Goal: Task Accomplishment & Management: Complete application form

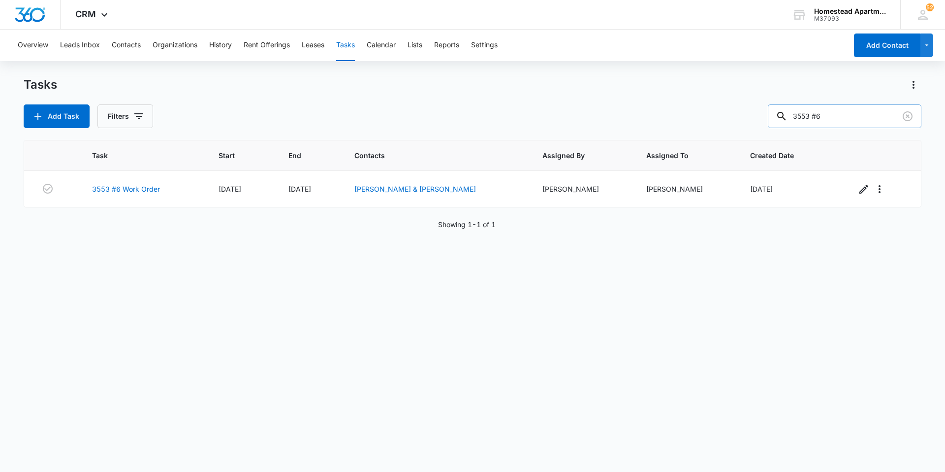
click at [858, 108] on input "3553 #6" at bounding box center [845, 116] width 154 height 24
drag, startPoint x: 815, startPoint y: 110, endPoint x: 762, endPoint y: 109, distance: 53.7
click at [762, 109] on div "Add Task Filters 3553 #6" at bounding box center [473, 116] width 898 height 24
type input "3633 #6"
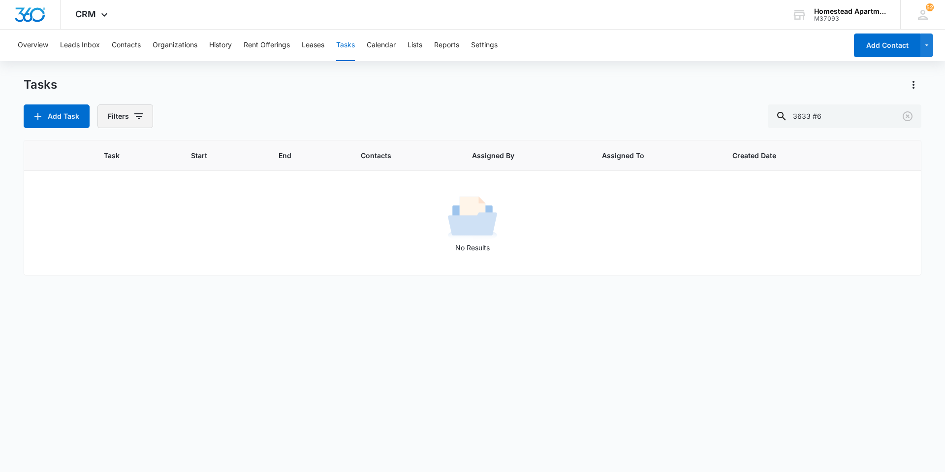
click at [145, 121] on button "Filters" at bounding box center [125, 116] width 56 height 24
click at [113, 233] on div at bounding box center [115, 234] width 10 height 10
click at [110, 234] on input "Complete" at bounding box center [109, 234] width 0 height 0
radio input "false"
radio input "true"
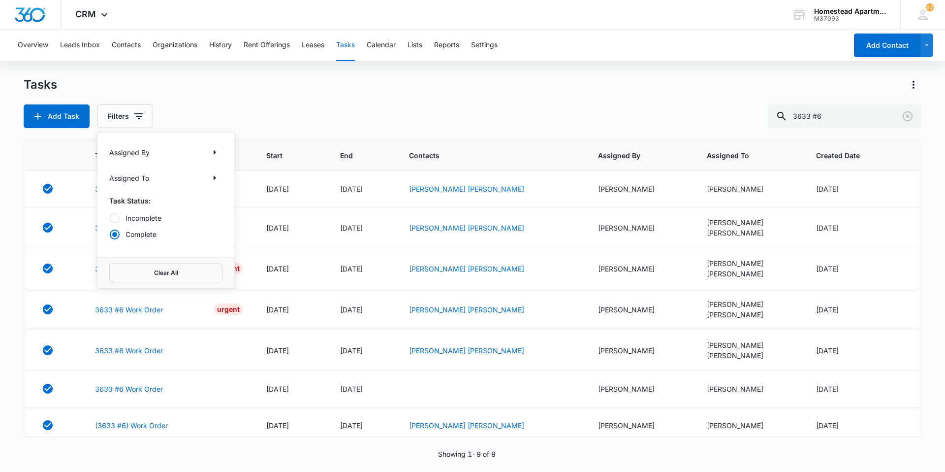
click at [198, 102] on div "Tasks Add Task Filters Assigned By Assigned To Task Status: Incomplete Complete…" at bounding box center [473, 102] width 898 height 51
drag, startPoint x: 130, startPoint y: 258, endPoint x: 129, endPoint y: 264, distance: 6.1
click at [130, 258] on td "3633 #6 Work Order Urgent" at bounding box center [168, 268] width 171 height 41
click at [129, 264] on link "3633 #6 Work Order" at bounding box center [129, 268] width 68 height 10
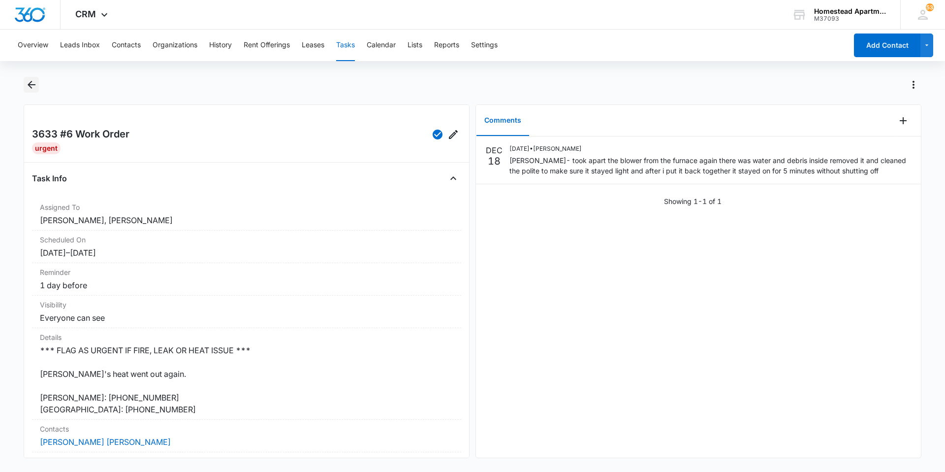
click at [27, 81] on icon "Back" at bounding box center [32, 85] width 12 height 12
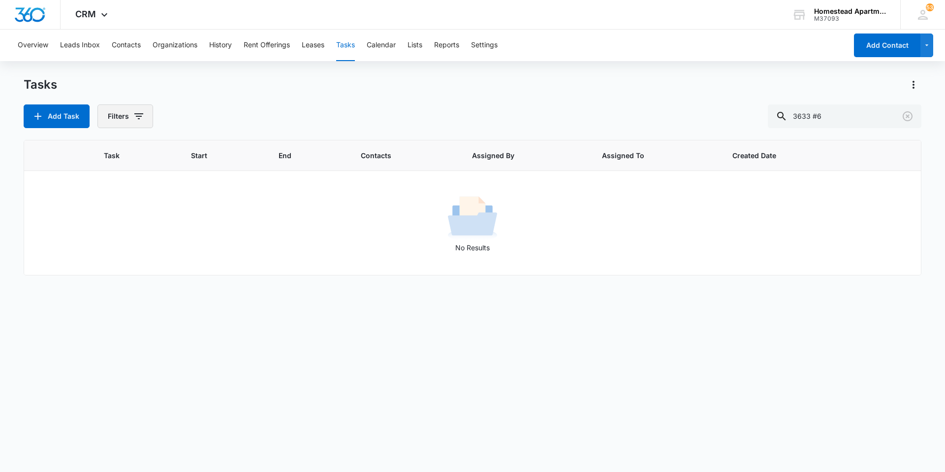
click at [119, 115] on button "Filters" at bounding box center [125, 116] width 56 height 24
click at [115, 231] on div at bounding box center [115, 234] width 10 height 10
click at [110, 234] on input "Complete" at bounding box center [109, 234] width 0 height 0
radio input "false"
radio input "true"
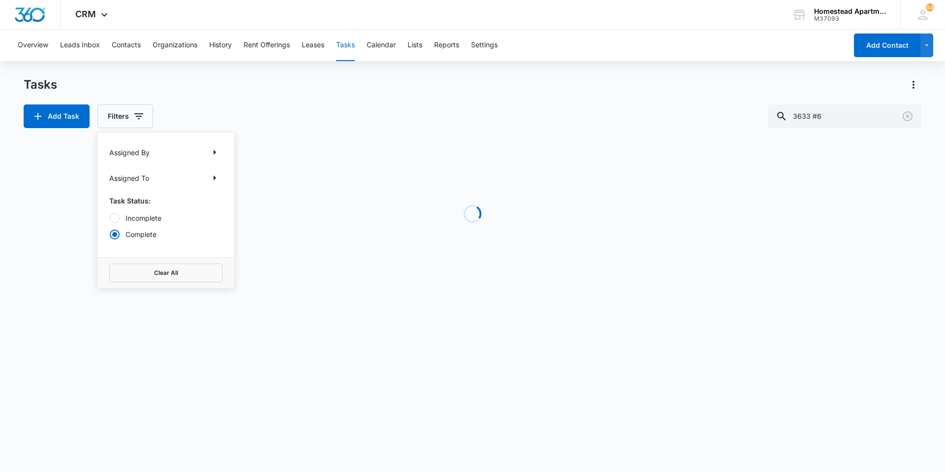
click at [232, 87] on div "Tasks" at bounding box center [473, 85] width 898 height 16
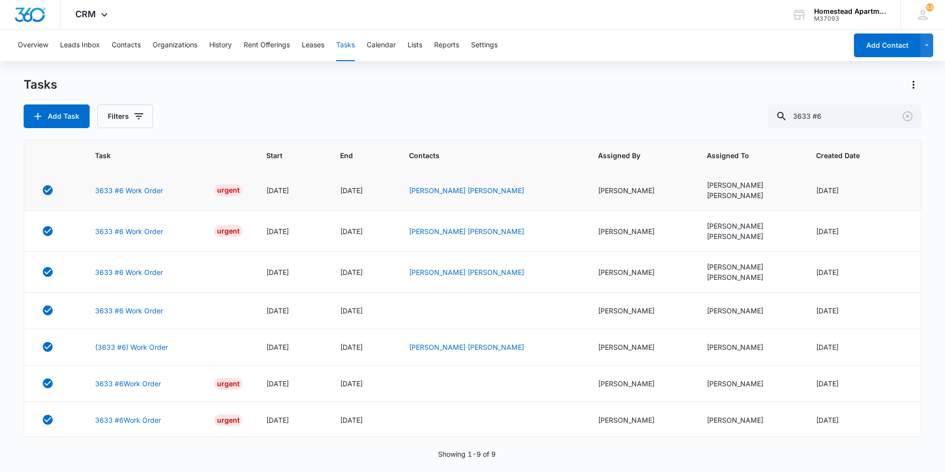
scroll to position [80, 0]
click at [139, 418] on link "3633 #6Work Order" at bounding box center [128, 418] width 66 height 10
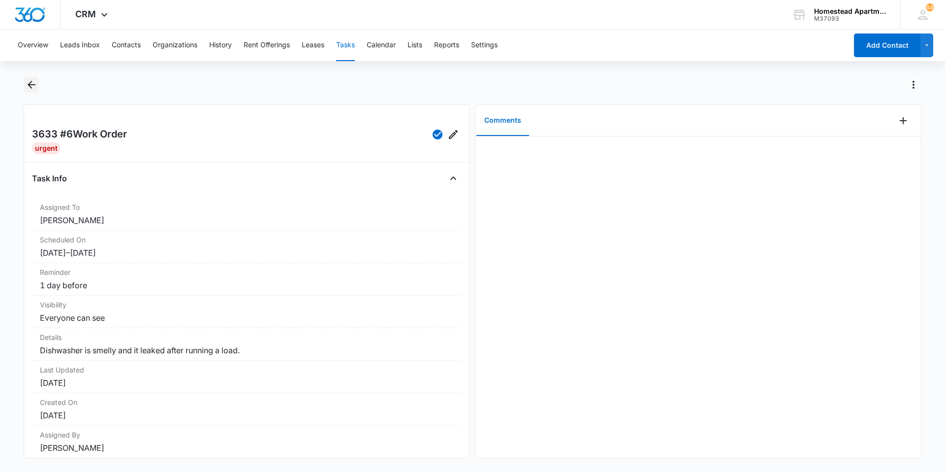
click at [25, 83] on button "Back" at bounding box center [31, 85] width 15 height 16
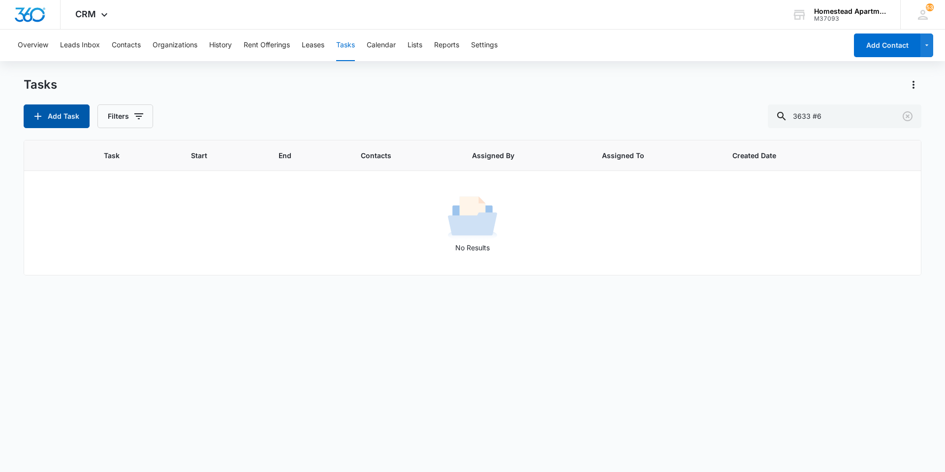
click at [39, 119] on icon "button" at bounding box center [38, 116] width 12 height 12
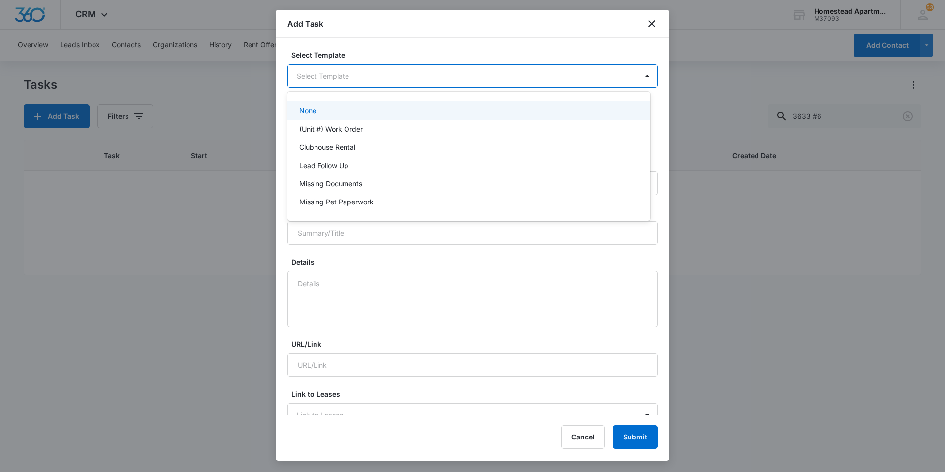
click at [343, 79] on body "CRM Apps Reputation Websites Forms CRM Email Social Content Intelligence Files …" at bounding box center [472, 236] width 945 height 472
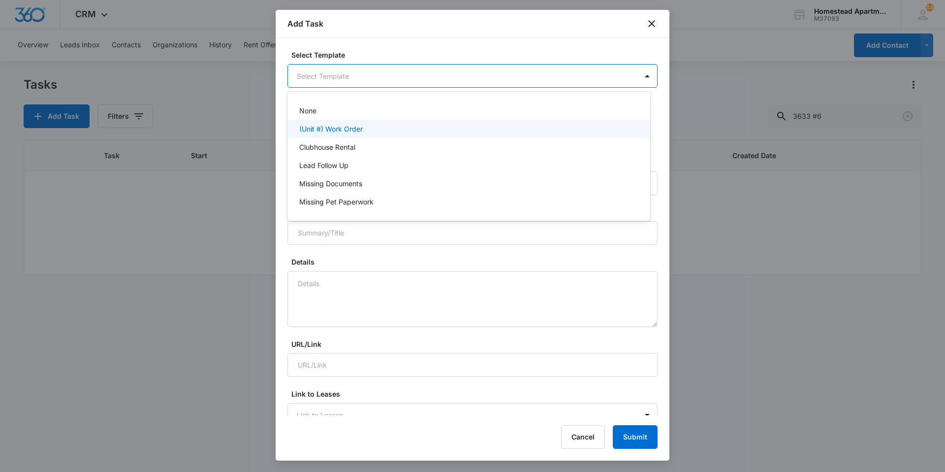
click at [327, 125] on p "(Unit #) Work Order" at bounding box center [331, 129] width 64 height 10
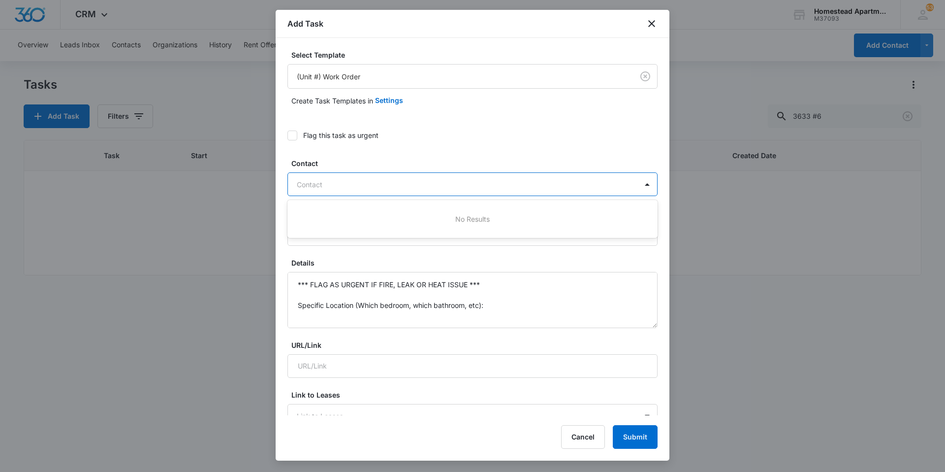
click at [320, 181] on div at bounding box center [467, 184] width 340 height 12
type input "VICOTRIA"
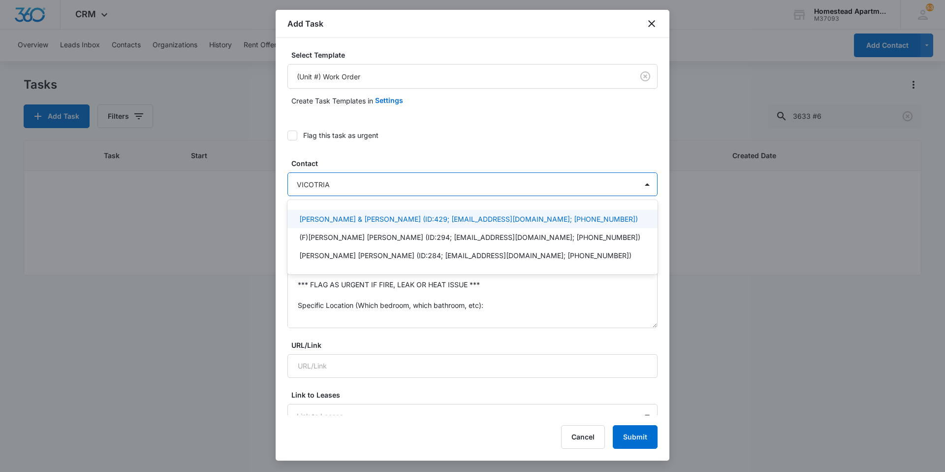
click at [320, 181] on input "VICOTRIA" at bounding box center [314, 184] width 35 height 10
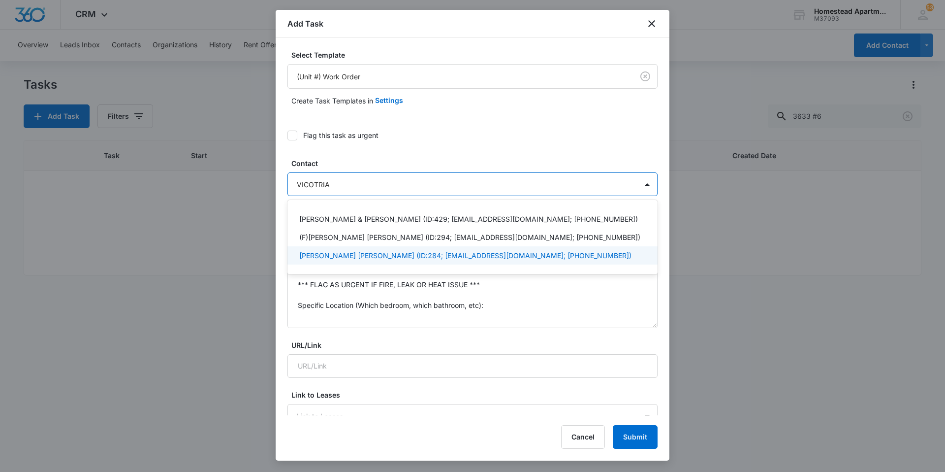
click at [420, 247] on div "Carlos Llamas Victoria Quiroz (ID:284; qvictoria75@yahoo.com; (720) 388-5418)" at bounding box center [473, 255] width 370 height 18
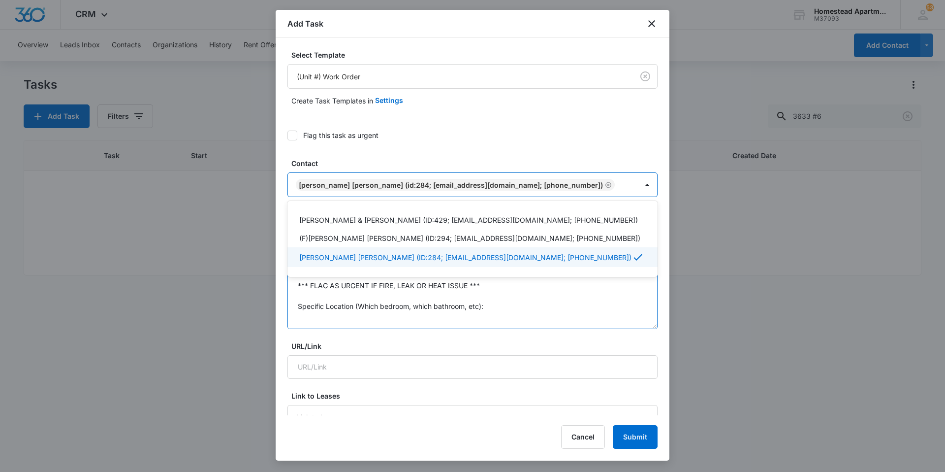
click at [422, 313] on textarea "*** FLAG AS URGENT IF FIRE, LEAK OR HEAT ISSUE *** Specific Location (Which bed…" at bounding box center [473, 301] width 370 height 56
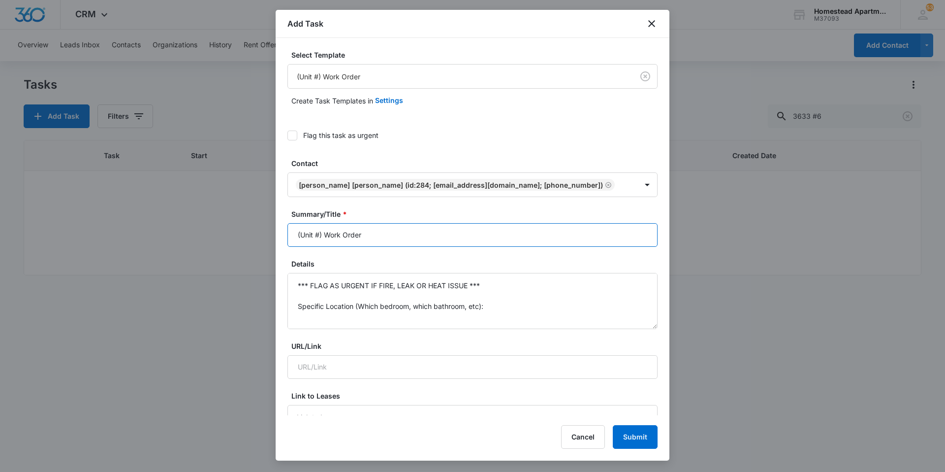
drag, startPoint x: 321, startPoint y: 233, endPoint x: 231, endPoint y: 235, distance: 89.6
click at [231, 235] on body "CRM Apps Reputation Websites Forms CRM Email Social Content Intelligence Files …" at bounding box center [472, 236] width 945 height 472
type input "3633 #6 Work Order"
click at [345, 289] on textarea "*** FLAG AS URGENT IF FIRE, LEAK OR HEAT ISSUE *** Specific Location (Which bed…" at bounding box center [473, 301] width 370 height 56
drag, startPoint x: 326, startPoint y: 296, endPoint x: 257, endPoint y: 235, distance: 92.8
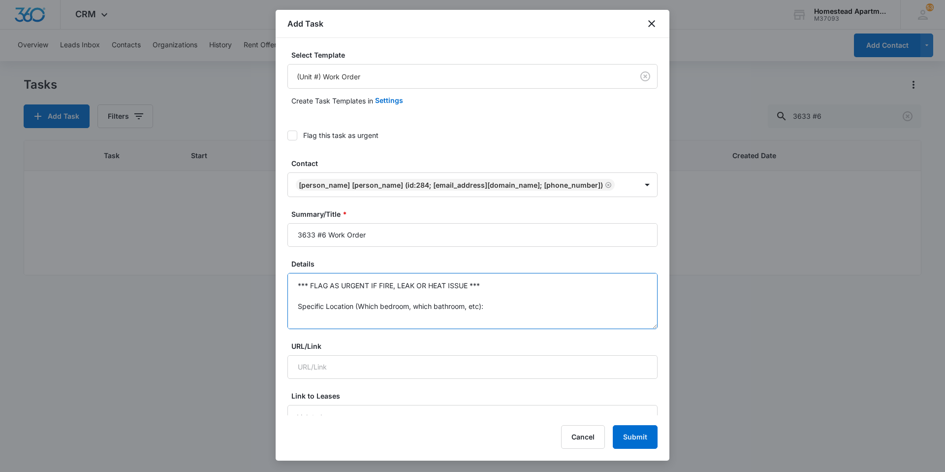
click at [257, 235] on body "CRM Apps Reputation Websites Forms CRM Email Social Content Intelligence Files …" at bounding box center [472, 236] width 945 height 472
drag, startPoint x: 631, startPoint y: 285, endPoint x: 278, endPoint y: 281, distance: 353.6
click at [278, 281] on div "Select Template (Unit #) Work Order Create Task Templates in Settings Flag this…" at bounding box center [473, 226] width 394 height 377
click at [446, 279] on textarea "Dishwasher is leaking every time it's used." at bounding box center [473, 301] width 370 height 56
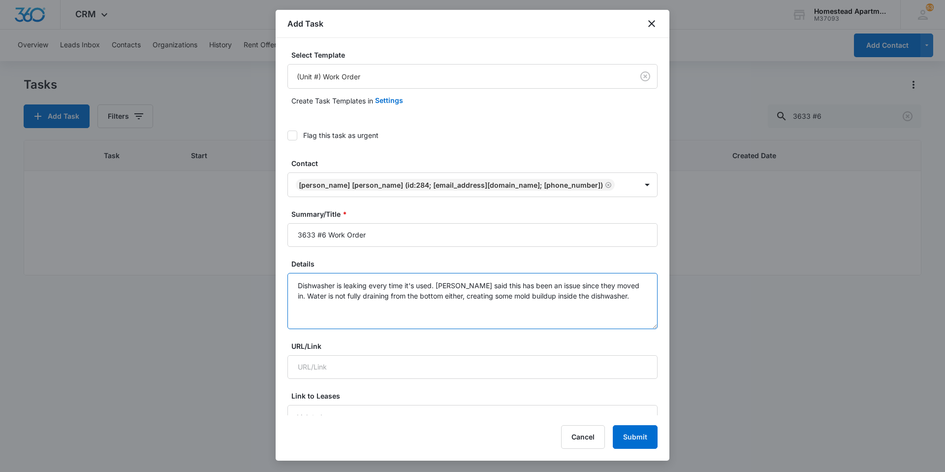
click at [621, 289] on textarea "Dishwasher is leaking every time it's used. Tenant said this has been an issue …" at bounding box center [473, 301] width 370 height 56
click at [615, 303] on textarea "Dishwasher is leaking every time it's used. Tenant said this has been an issue …" at bounding box center [473, 301] width 370 height 56
click at [617, 295] on textarea "Dishwasher is leaking every time it's used. Tenant said this has been an issue …" at bounding box center [473, 301] width 370 height 56
drag, startPoint x: 617, startPoint y: 295, endPoint x: 591, endPoint y: 306, distance: 28.7
click at [591, 306] on textarea "Dishwasher is leaking every time it's used. Tenant said this has been an issue …" at bounding box center [473, 301] width 370 height 56
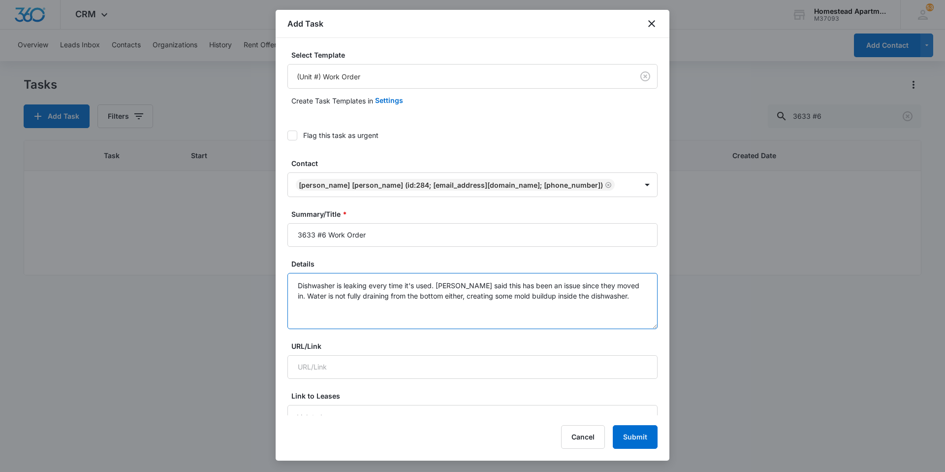
click at [602, 296] on textarea "Dishwasher is leaking every time it's used. Tenant said this has been an issue …" at bounding box center [473, 301] width 370 height 56
click at [609, 296] on textarea "Dishwasher is leaking every time it's used. Tenant said this has been an issue …" at bounding box center [473, 301] width 370 height 56
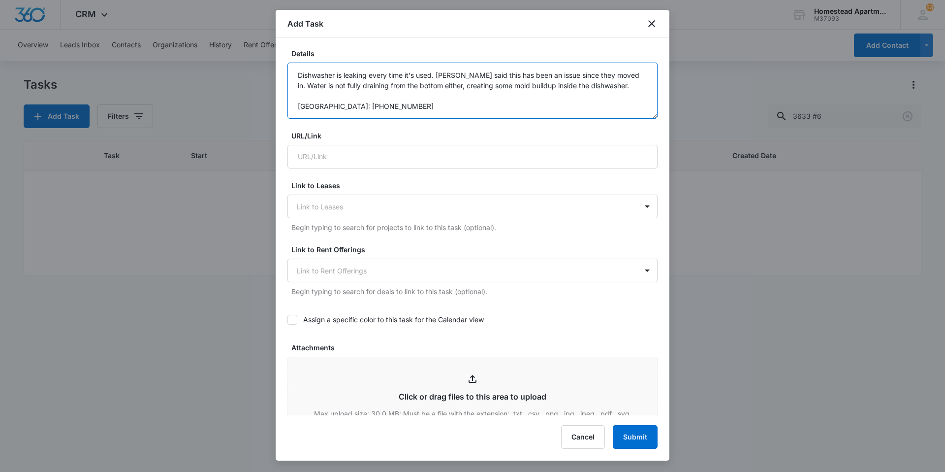
scroll to position [246, 0]
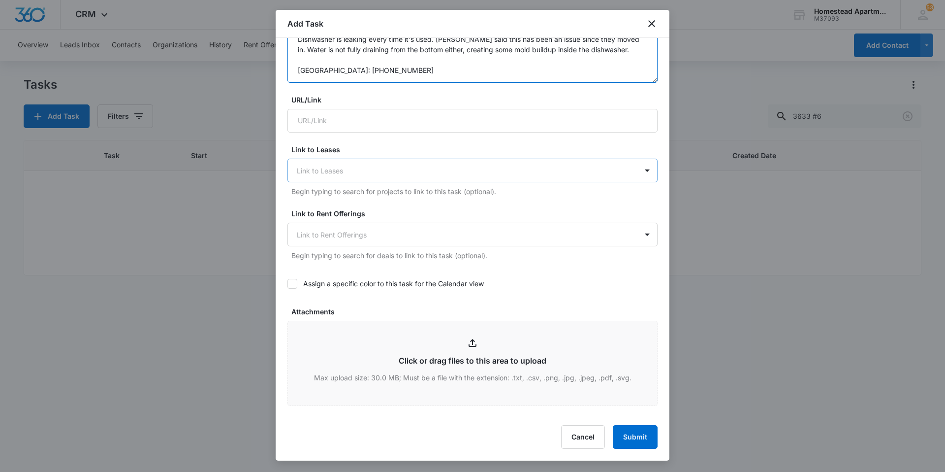
type textarea "Dishwasher is leaking every time it's used. Tenant said this has been an issue …"
click at [348, 179] on div "Link to Leases" at bounding box center [463, 171] width 350 height 22
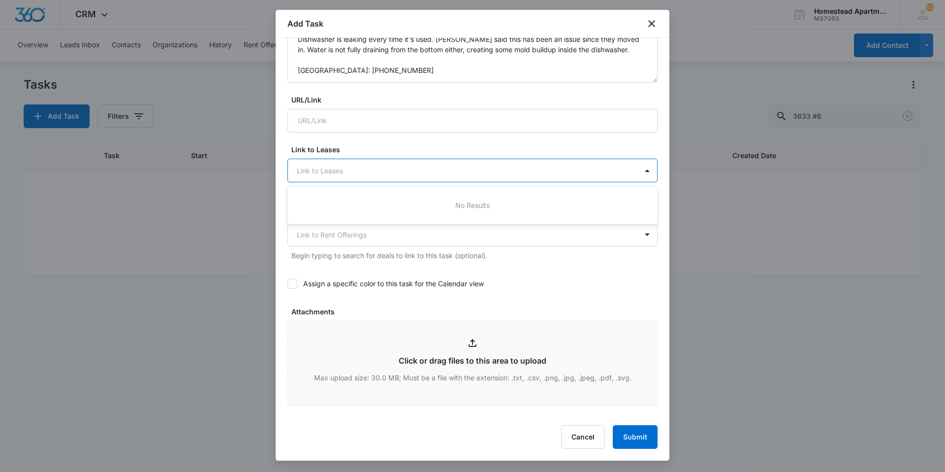
click at [349, 147] on label "Link to Leases" at bounding box center [476, 149] width 370 height 10
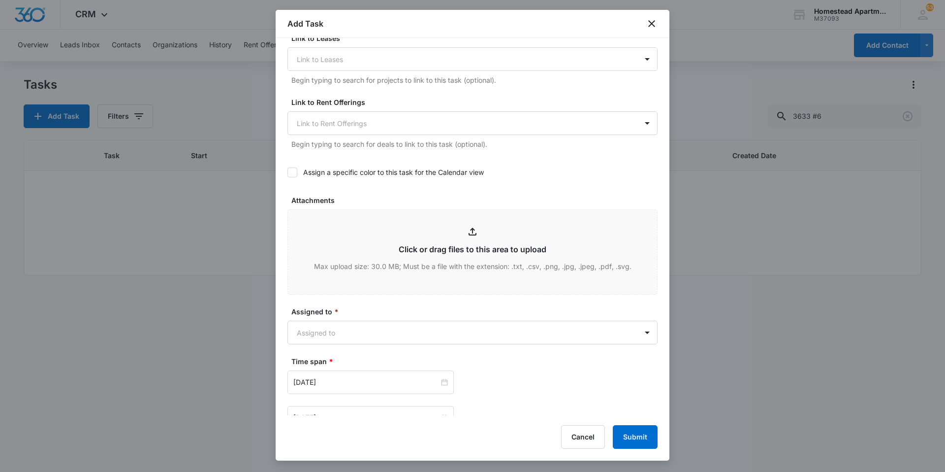
scroll to position [533, 0]
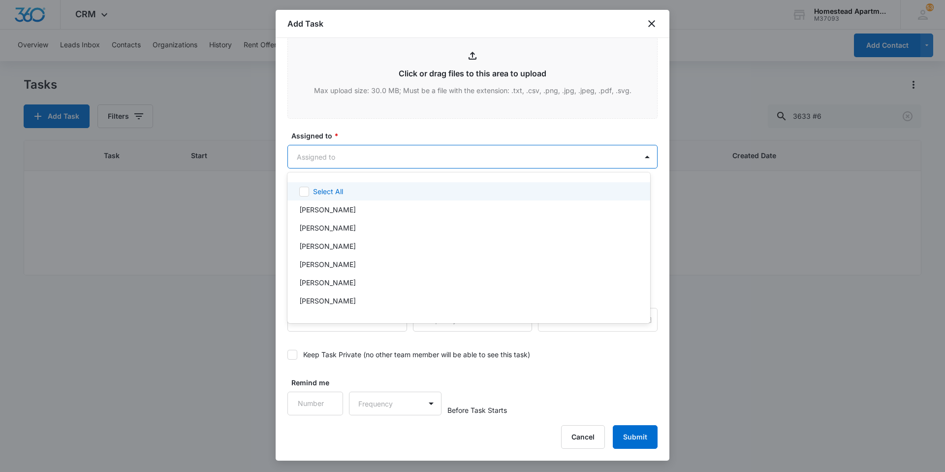
click at [374, 152] on body "CRM Apps Reputation Websites Forms CRM Email Social Content Intelligence Files …" at bounding box center [472, 236] width 945 height 472
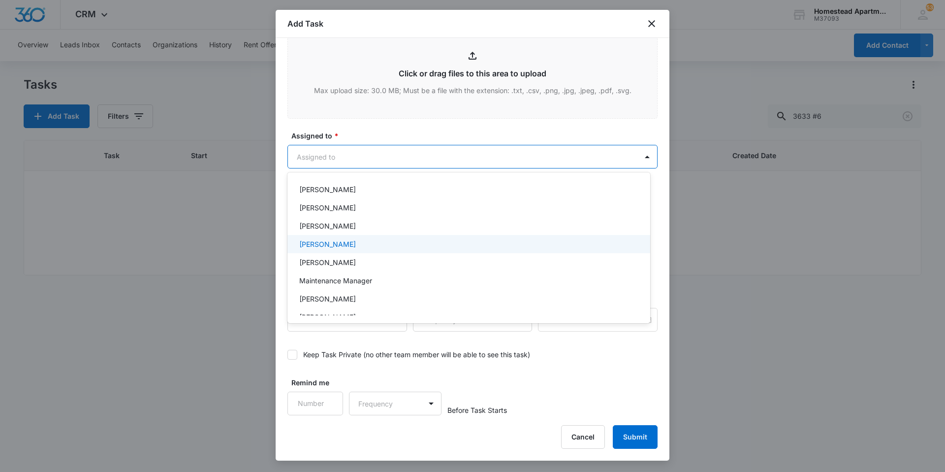
scroll to position [161, 0]
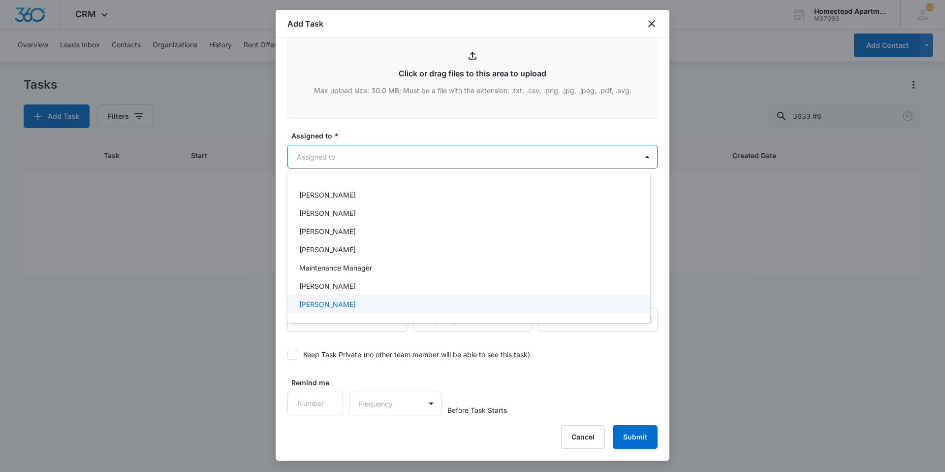
click at [364, 305] on div "[PERSON_NAME]" at bounding box center [467, 304] width 337 height 10
click at [365, 126] on div at bounding box center [472, 236] width 945 height 472
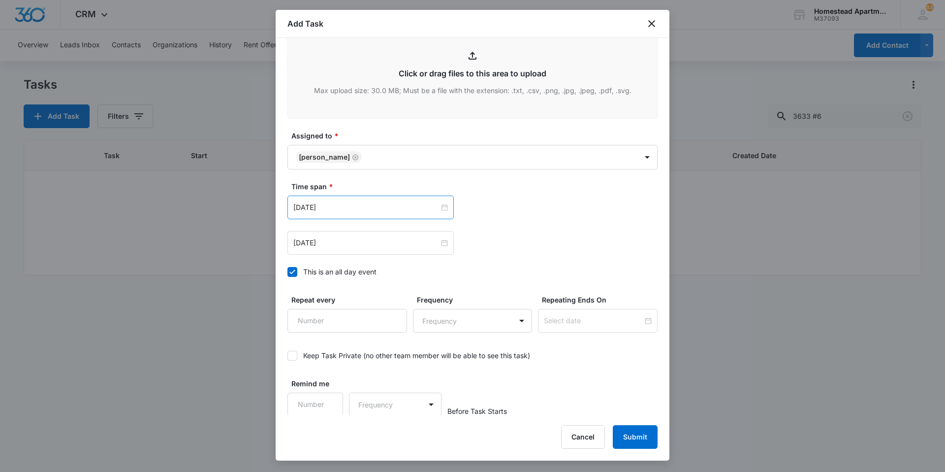
click at [445, 206] on div "Feb 20, 2023" at bounding box center [371, 207] width 166 height 24
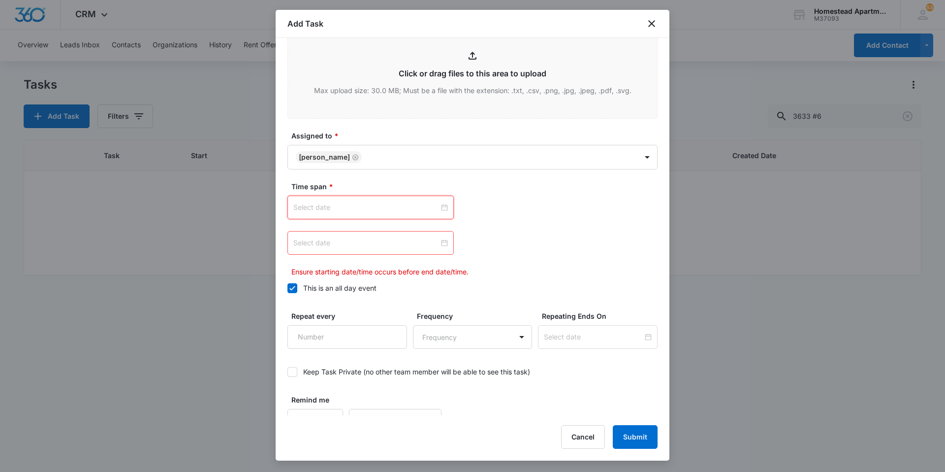
click at [415, 203] on input at bounding box center [366, 207] width 146 height 11
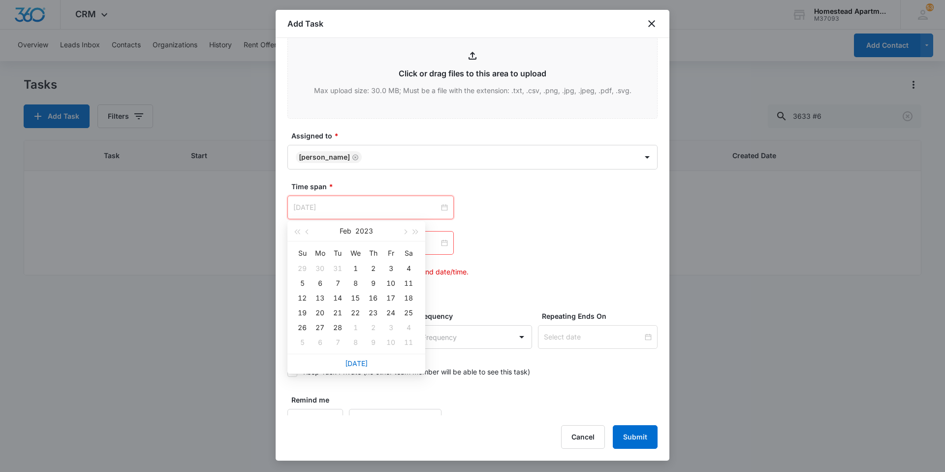
type input "Mar 8, 2023"
click at [355, 361] on link "Today" at bounding box center [356, 363] width 23 height 8
type input "Sep 11, 2025"
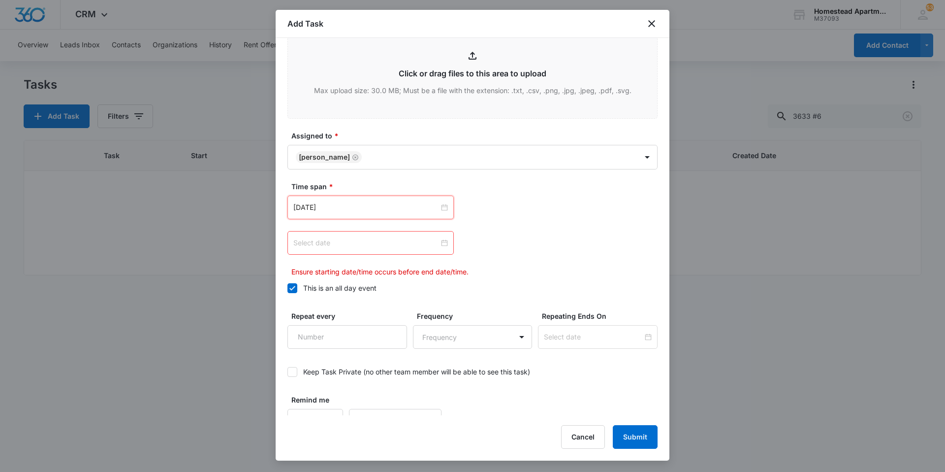
click at [364, 241] on input at bounding box center [366, 242] width 146 height 11
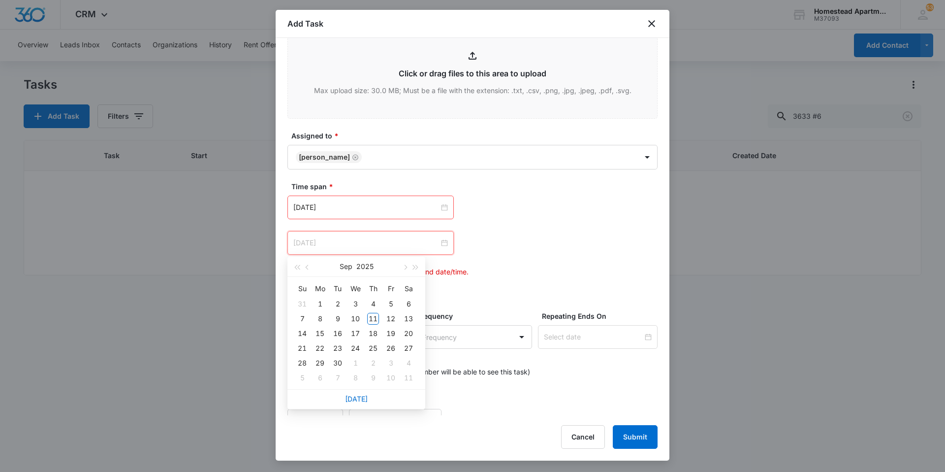
type input "Oct 8, 2025"
type input "Sep 12, 2025"
click at [388, 320] on div "12" at bounding box center [391, 319] width 12 height 12
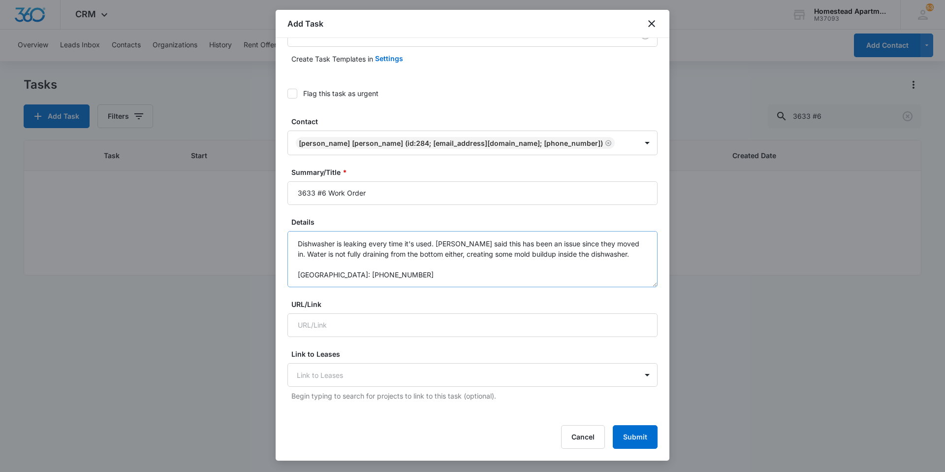
scroll to position [0, 0]
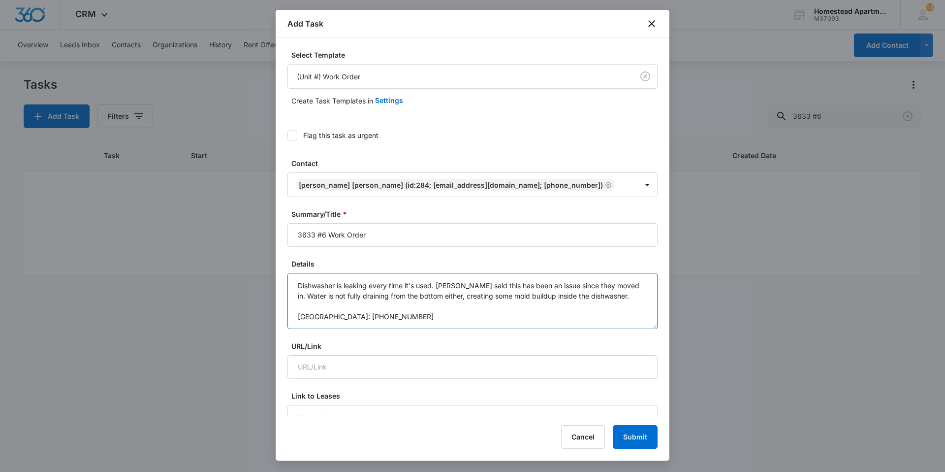
click at [456, 310] on textarea "Dishwasher is leaking every time it's used. Tenant said this has been an issue …" at bounding box center [473, 301] width 370 height 56
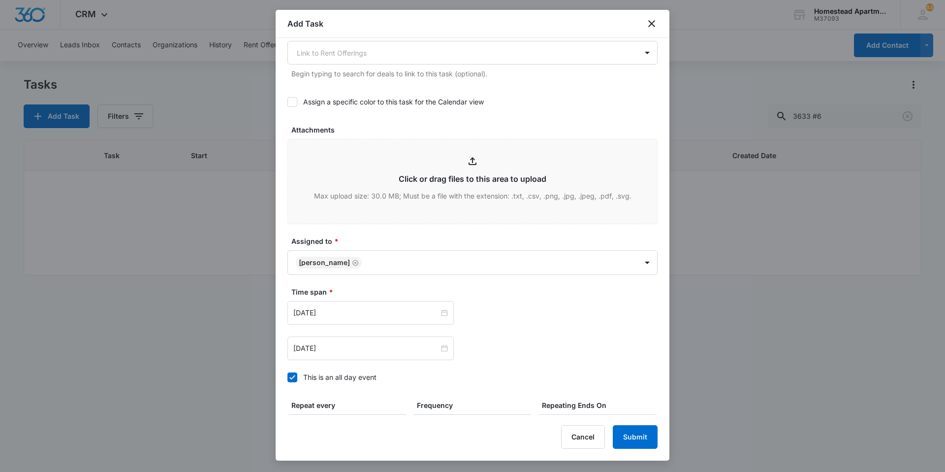
scroll to position [492, 0]
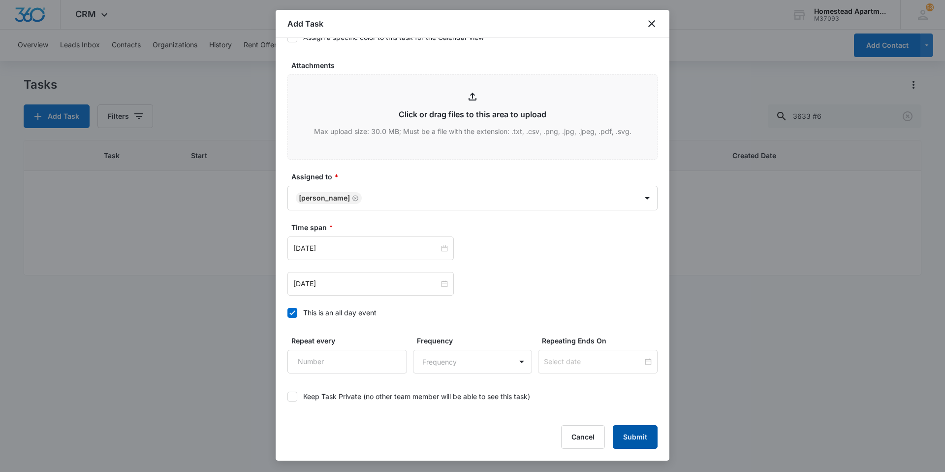
click at [644, 441] on button "Submit" at bounding box center [635, 437] width 45 height 24
